Goal: Task Accomplishment & Management: Manage account settings

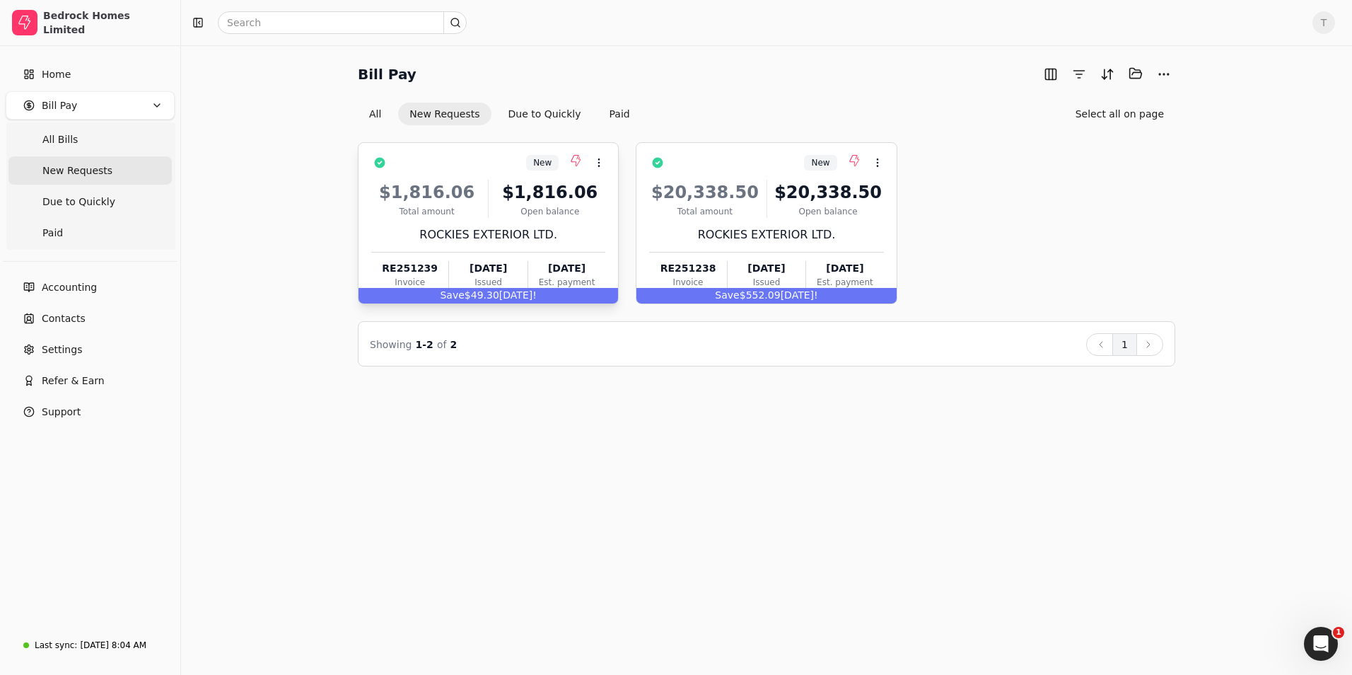
click at [593, 232] on div "ROCKIES EXTERIOR LTD." at bounding box center [488, 234] width 234 height 17
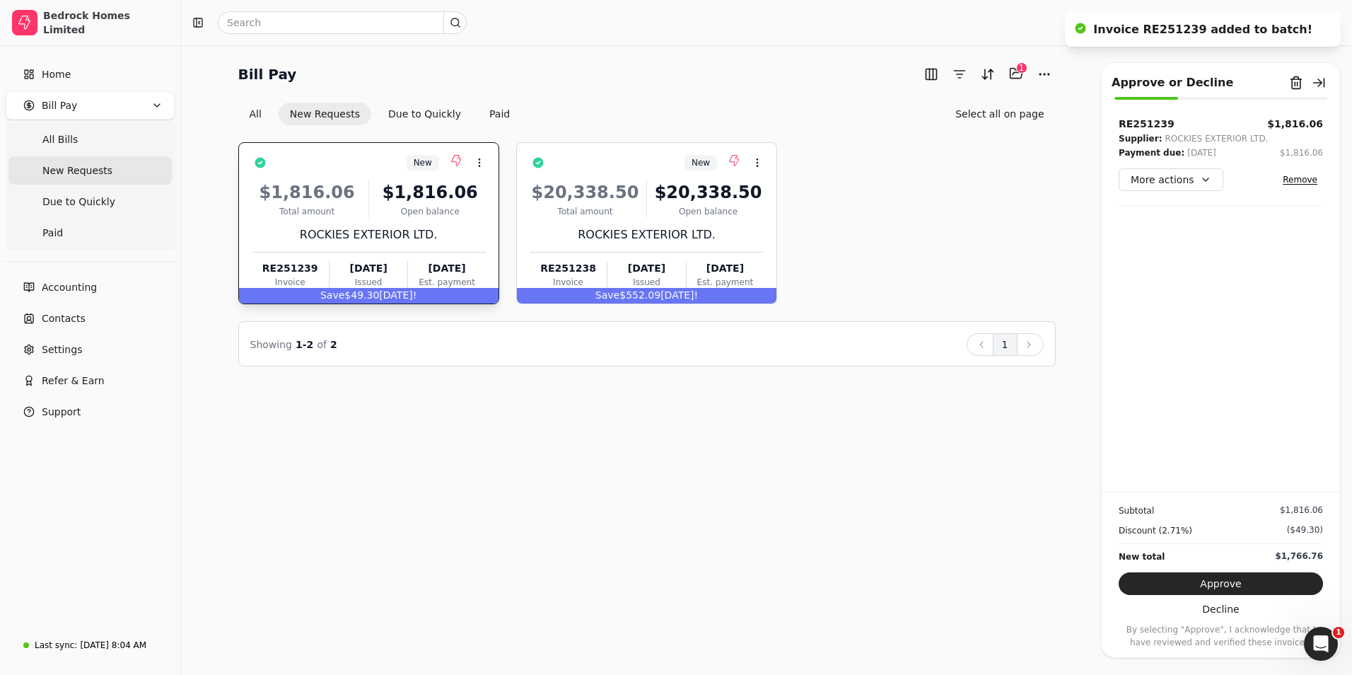
click at [1242, 583] on button "Approve" at bounding box center [1221, 583] width 204 height 23
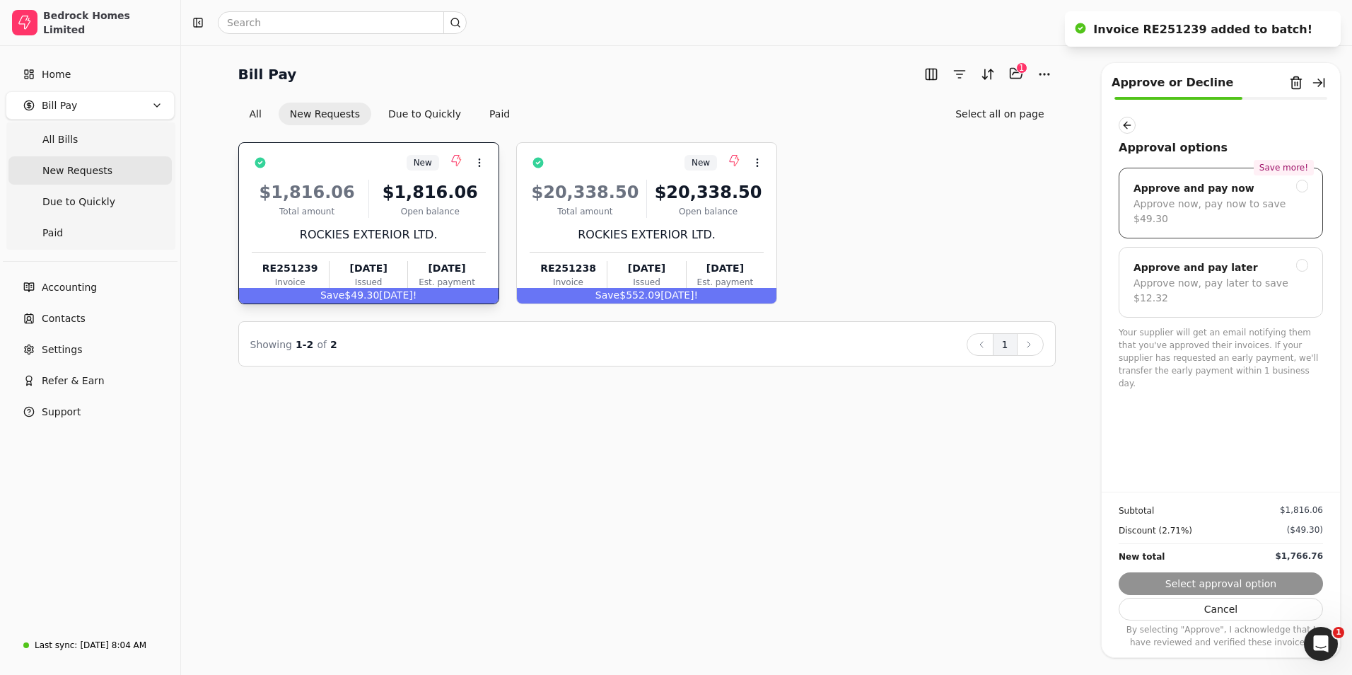
click at [1233, 201] on div "Approve now, pay now to save $49.30" at bounding box center [1220, 212] width 175 height 30
click at [1268, 587] on button "Next" at bounding box center [1221, 583] width 204 height 23
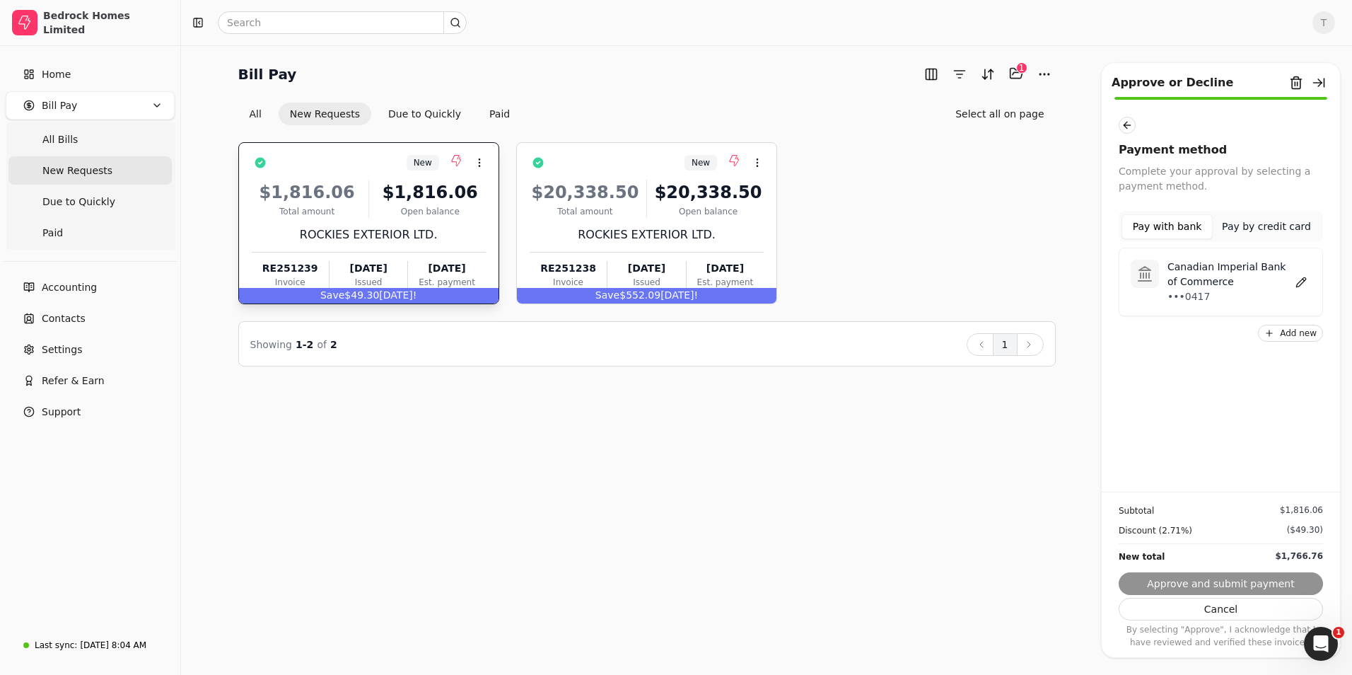
click at [1210, 263] on p "Canadian Imperial Bank of Commerce" at bounding box center [1229, 274] width 124 height 30
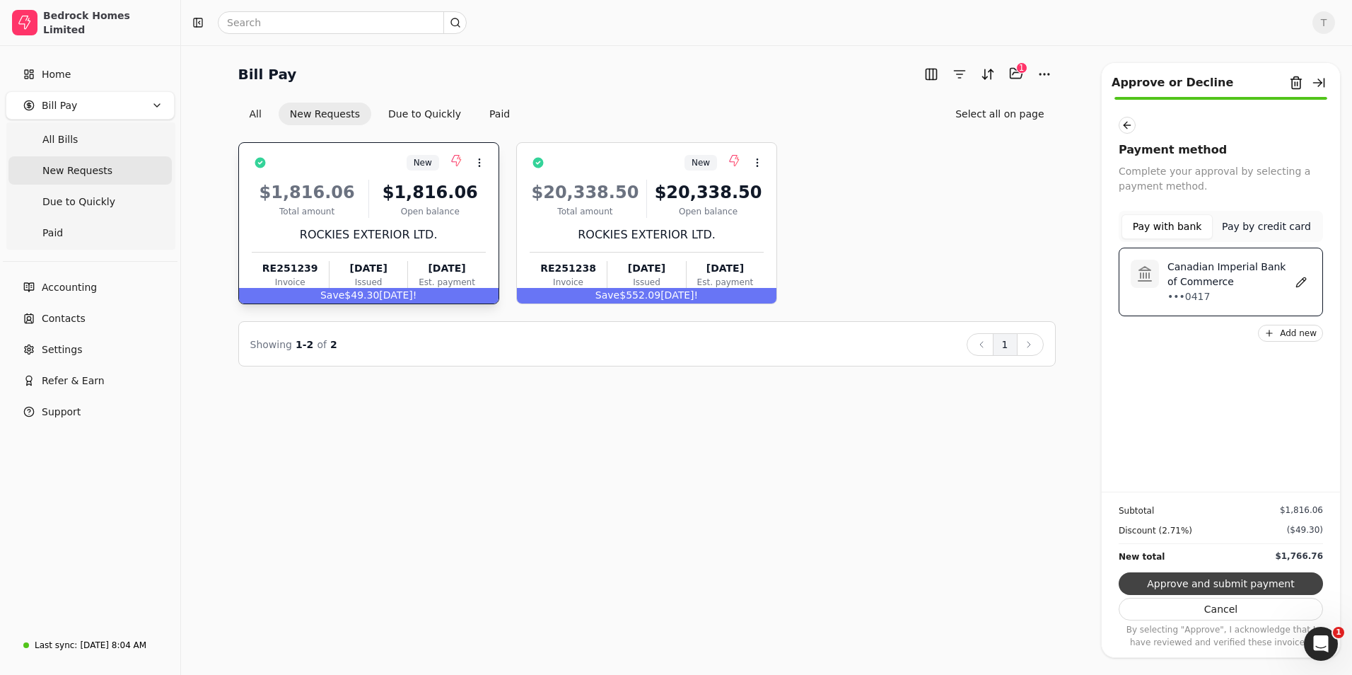
click at [1247, 580] on button "Approve and submit payment" at bounding box center [1221, 583] width 204 height 23
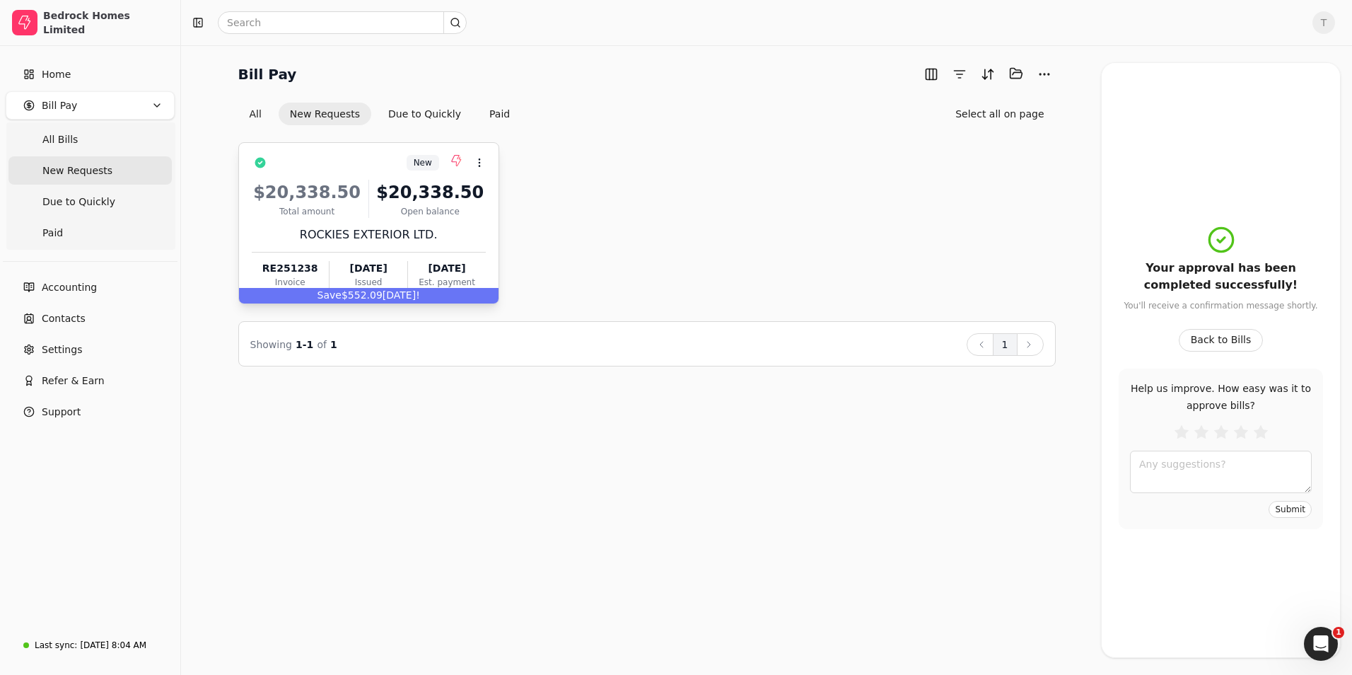
click at [320, 210] on div "Total amount" at bounding box center [307, 211] width 111 height 13
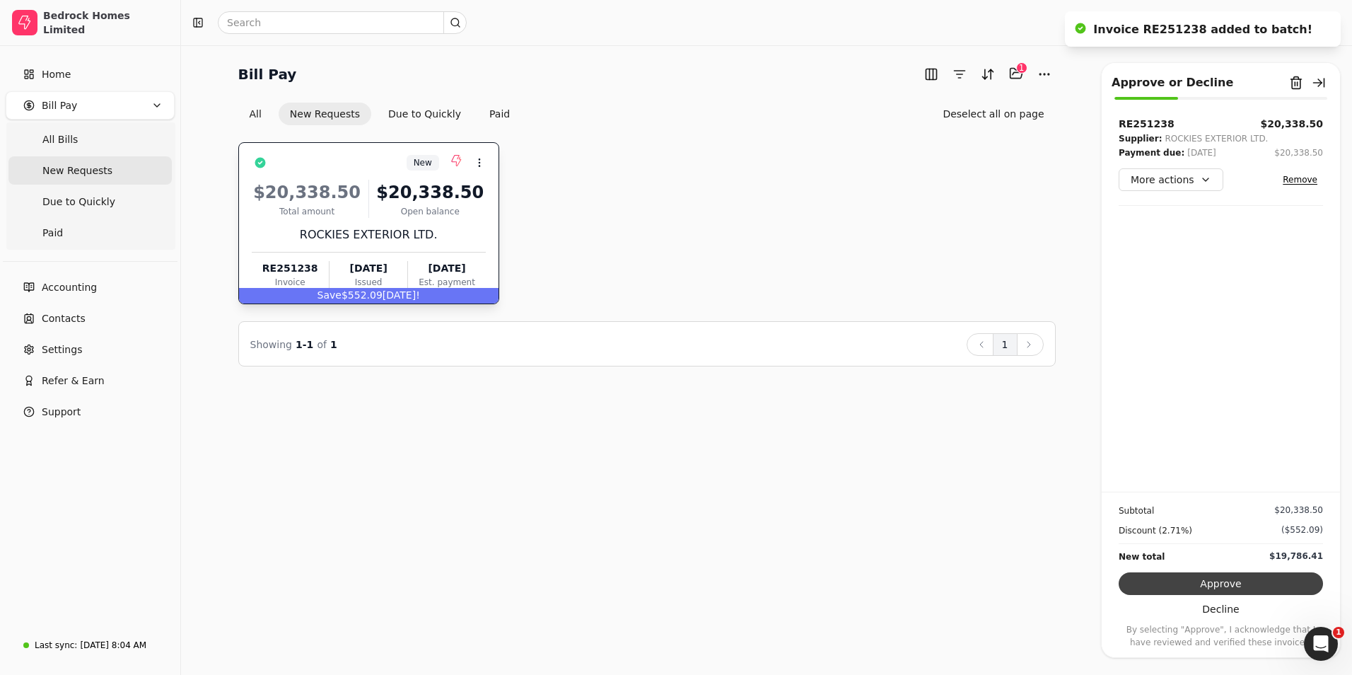
click at [1213, 583] on button "Approve" at bounding box center [1221, 583] width 204 height 23
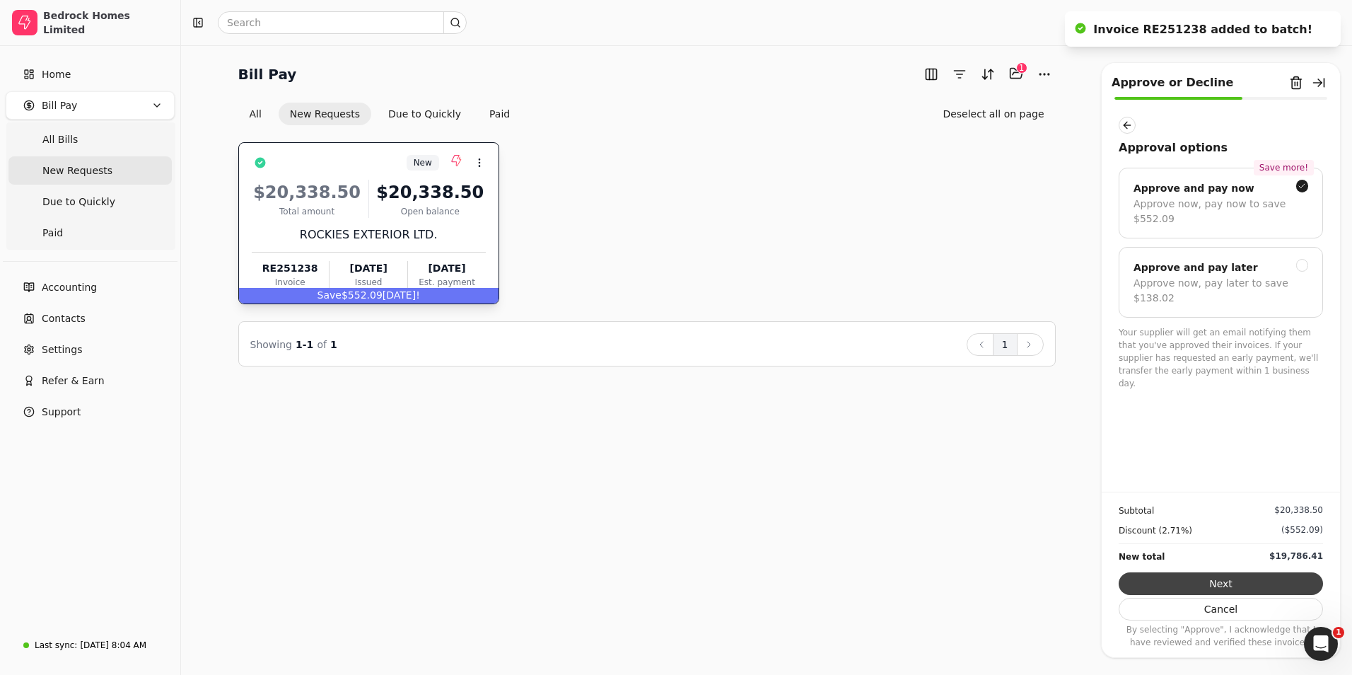
click at [1216, 578] on button "Next" at bounding box center [1221, 583] width 204 height 23
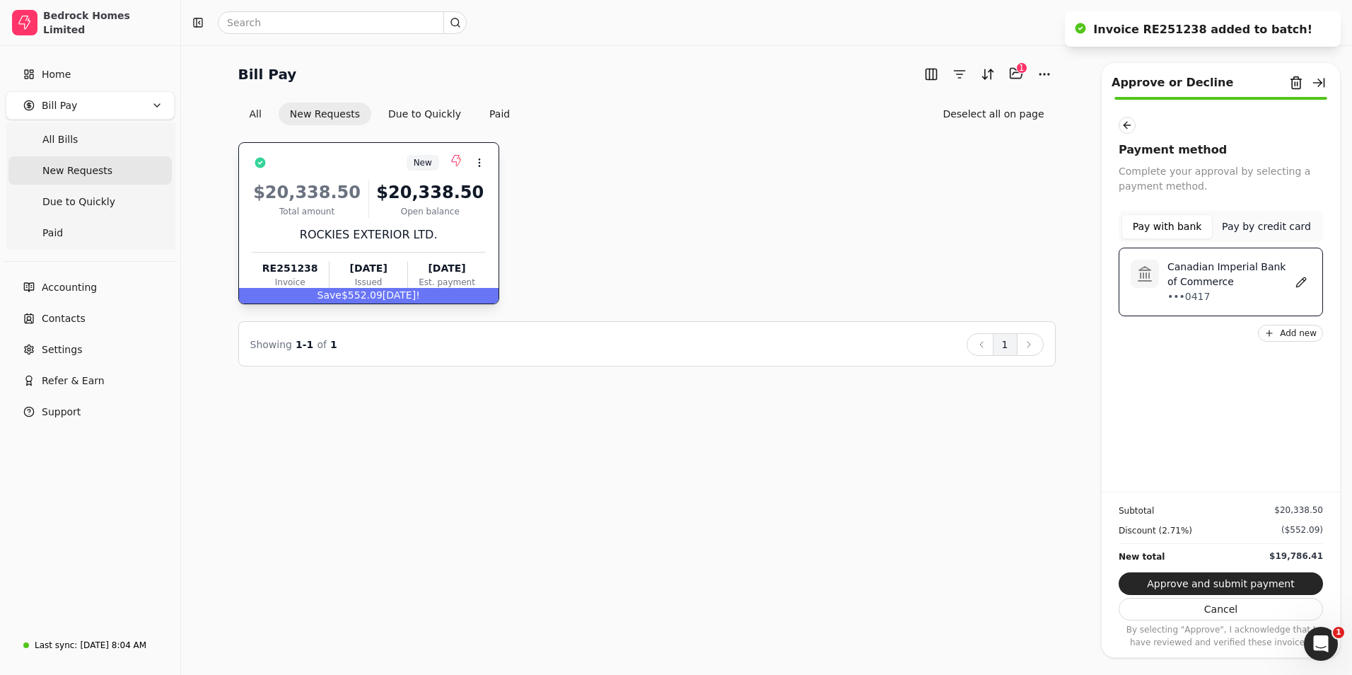
click at [1165, 284] on div "Canadian Imperial Bank of Commerce •••0417" at bounding box center [1235, 281] width 152 height 45
click at [1196, 580] on button "Approve and submit payment" at bounding box center [1221, 583] width 204 height 23
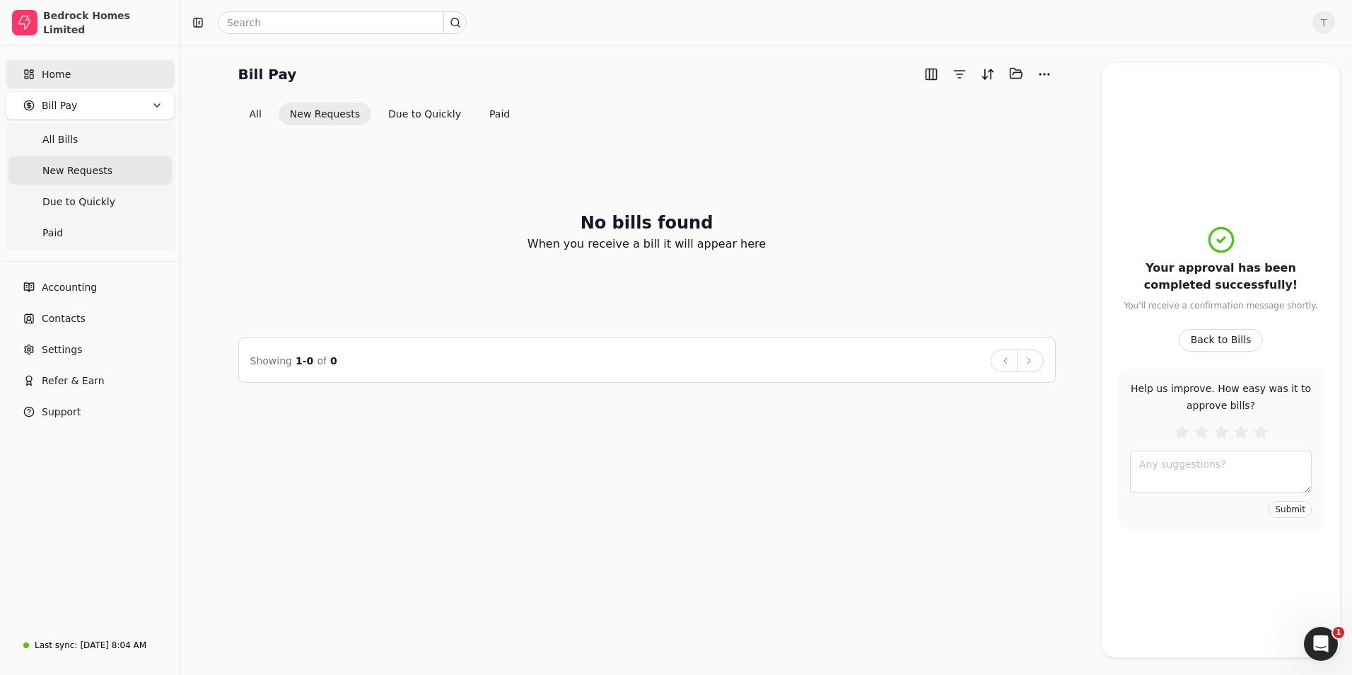
click at [89, 76] on link "Home" at bounding box center [90, 74] width 169 height 28
